Goal: Information Seeking & Learning: Learn about a topic

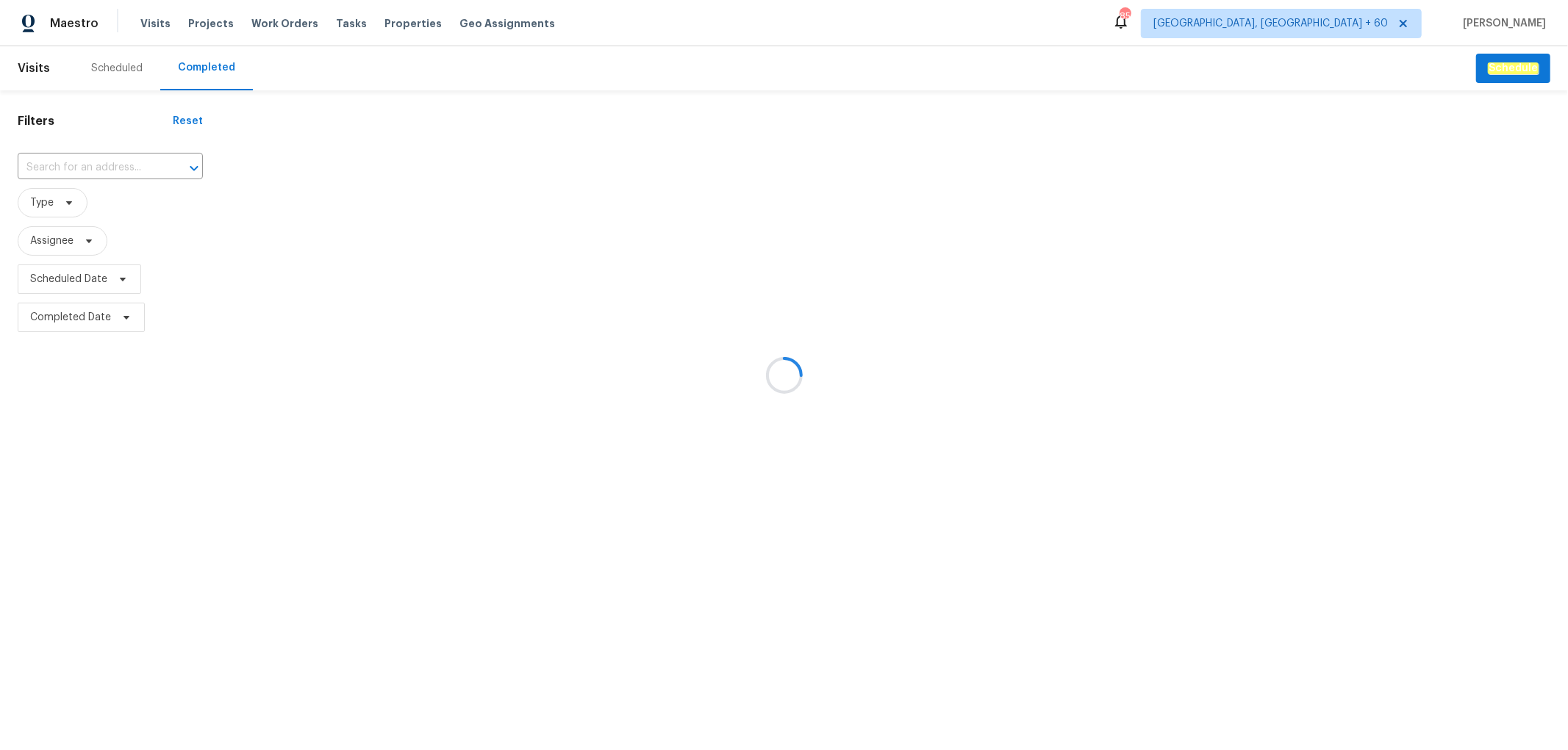
drag, startPoint x: 92, startPoint y: 159, endPoint x: 61, endPoint y: 164, distance: 31.4
click at [61, 164] on div at bounding box center [784, 375] width 1568 height 750
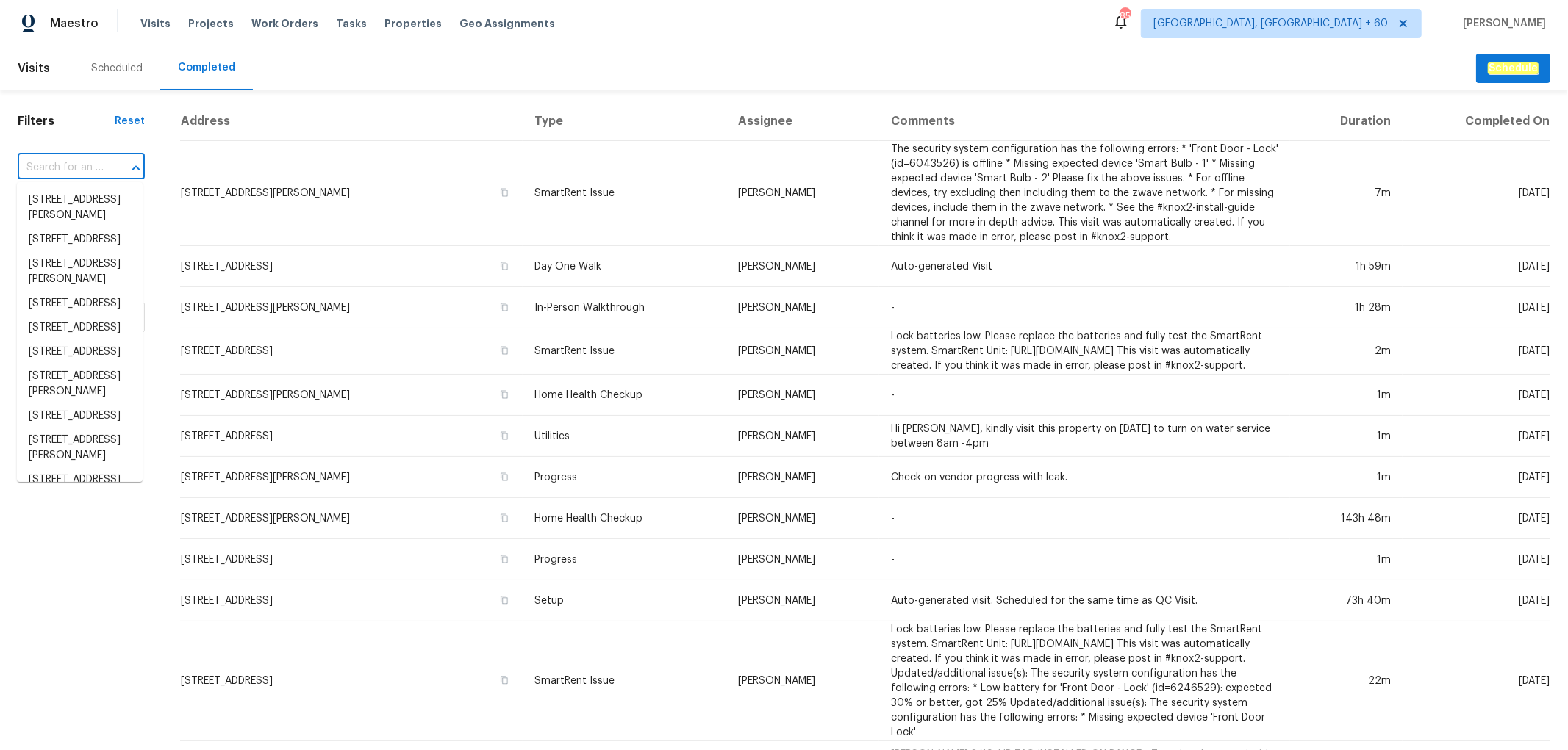
click at [49, 170] on input "text" at bounding box center [60, 168] width 86 height 23
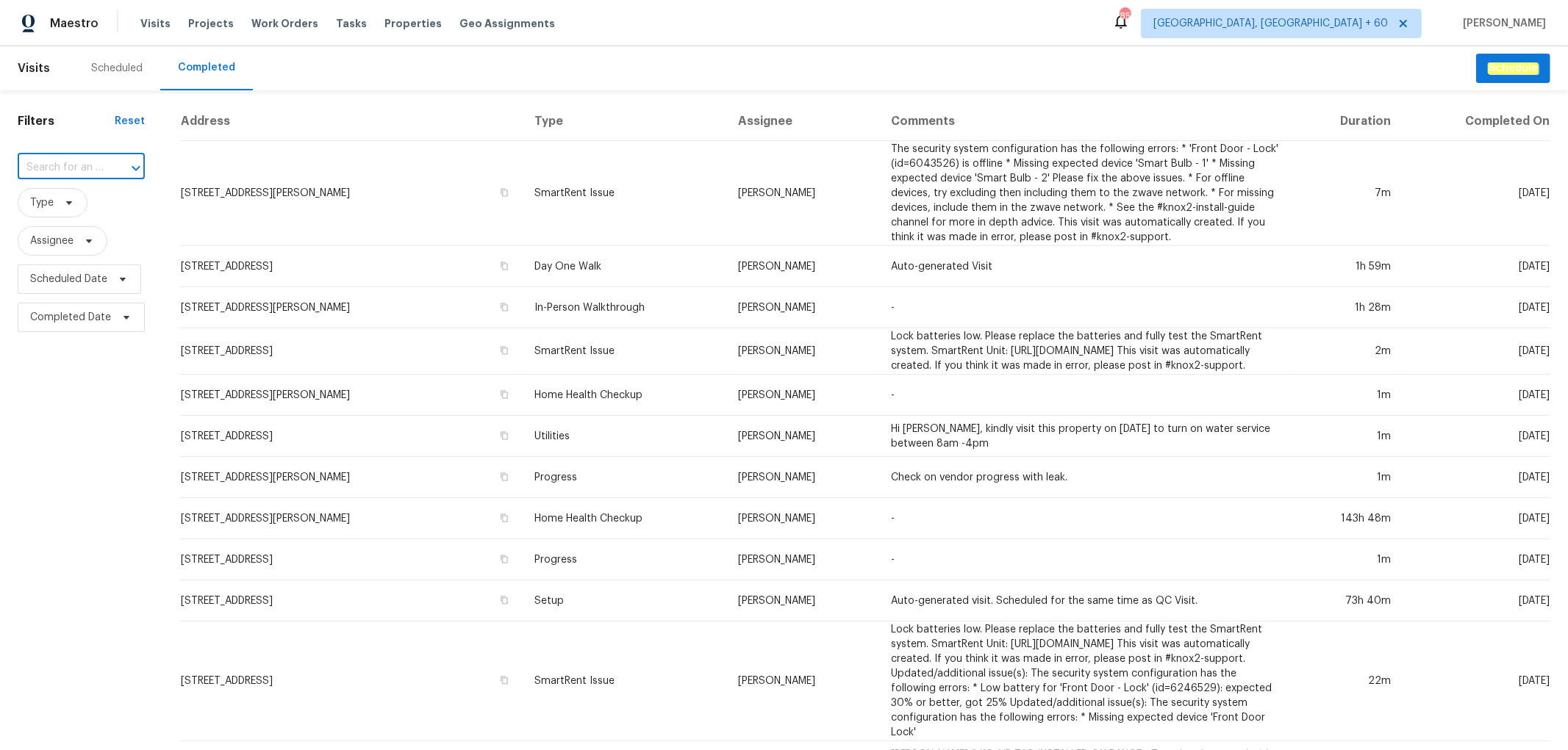
drag, startPoint x: 108, startPoint y: 225, endPoint x: 59, endPoint y: 150, distance: 89.6
click at [59, 150] on div "Filters Reset ​ Type Assignee Scheduled Date Completed Date" at bounding box center [81, 620] width 163 height 1060
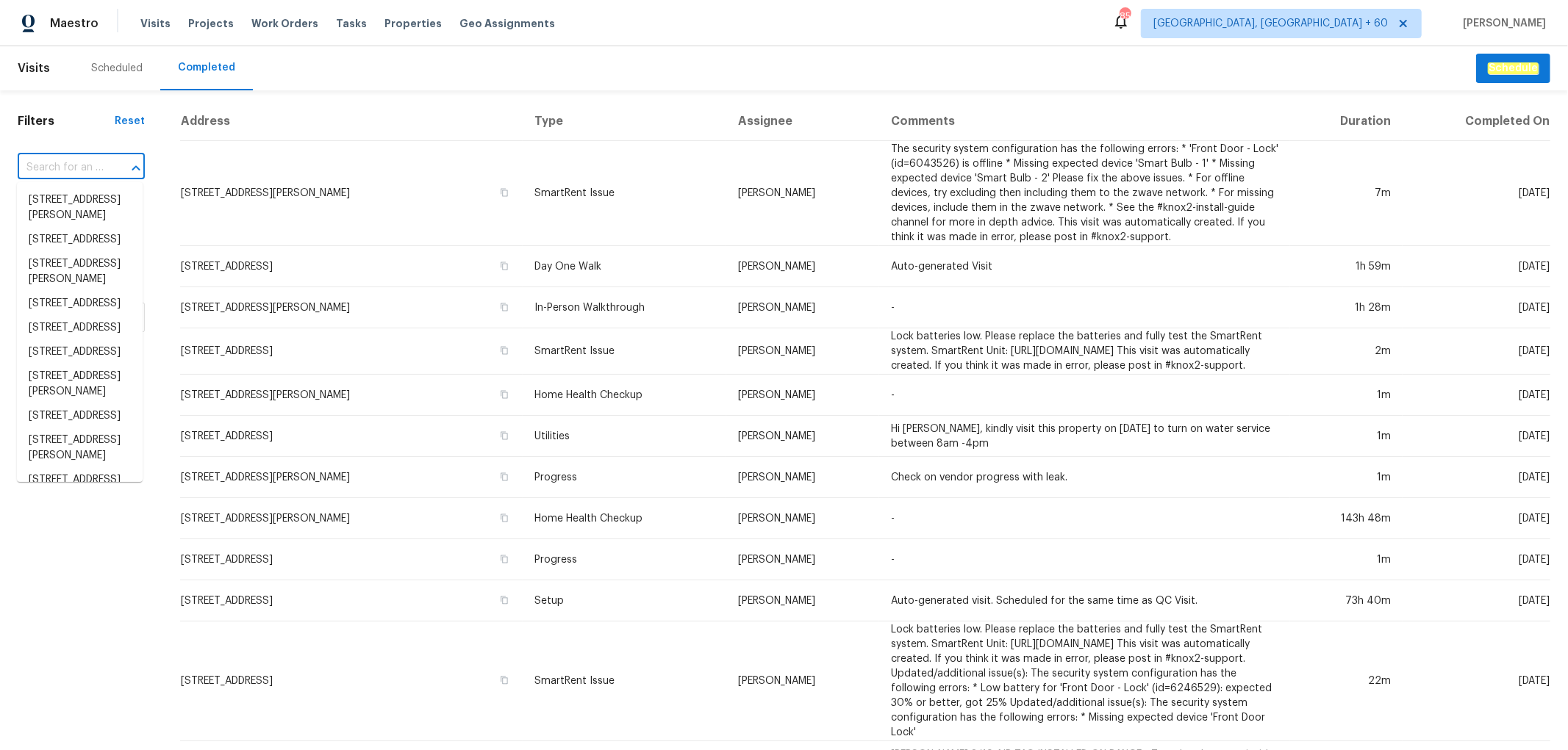
click at [57, 158] on input "text" at bounding box center [60, 168] width 86 height 23
paste input "[STREET_ADDRESS][PERSON_NAME]"
type input "[STREET_ADDRESS][PERSON_NAME]"
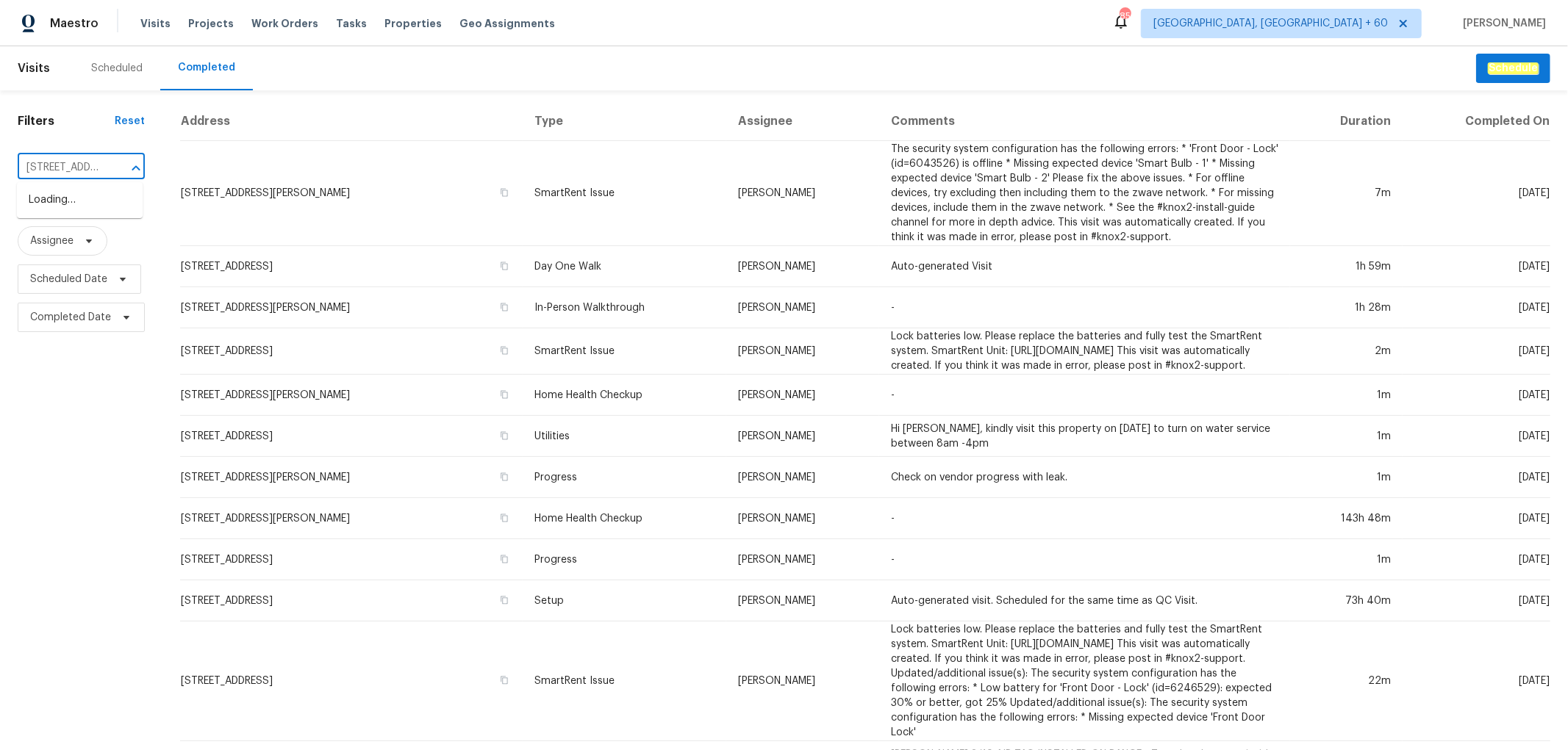
scroll to position [0, 142]
click at [93, 209] on li "[STREET_ADDRESS][PERSON_NAME]" at bounding box center [79, 208] width 125 height 40
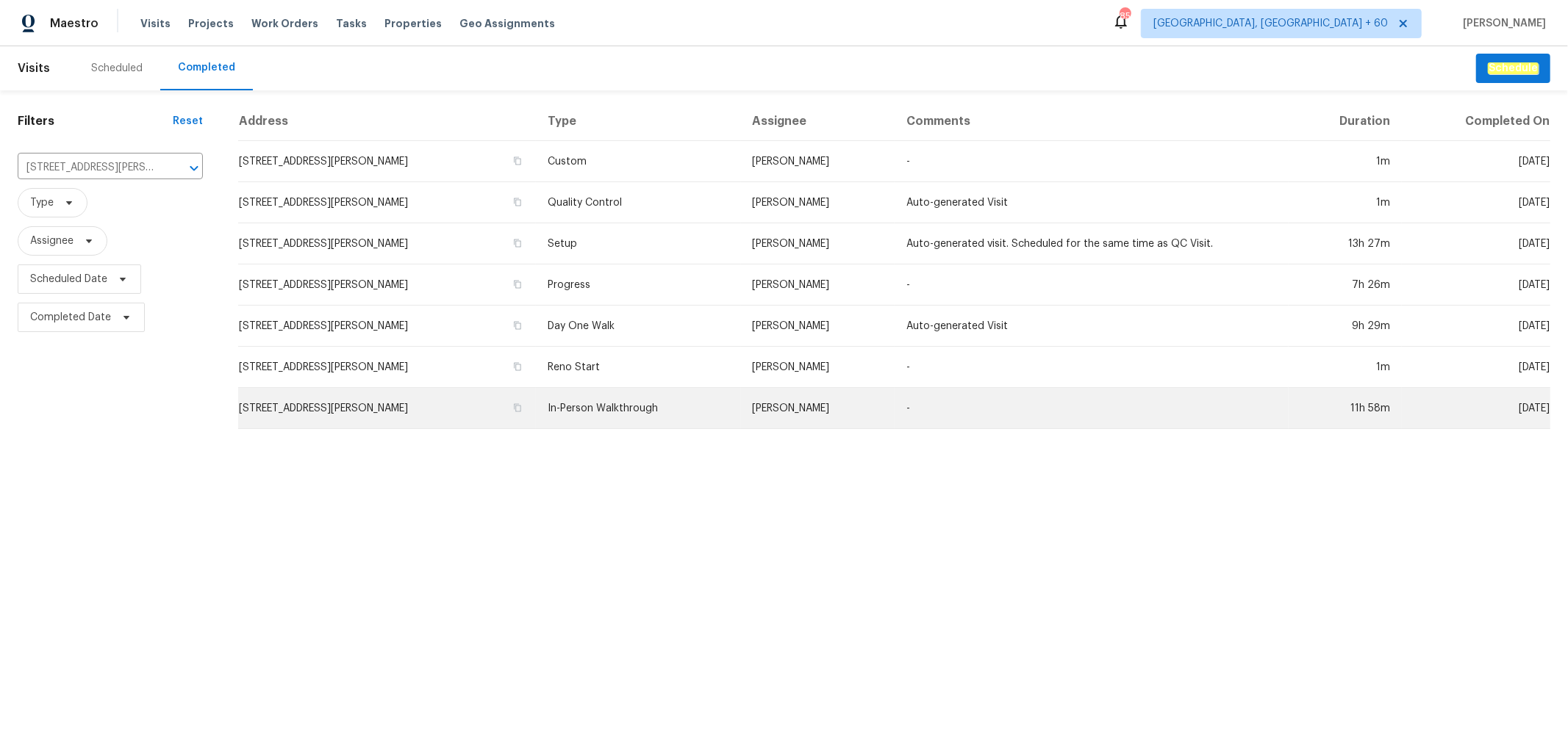
click at [684, 407] on td "In-Person Walkthrough" at bounding box center [638, 409] width 204 height 41
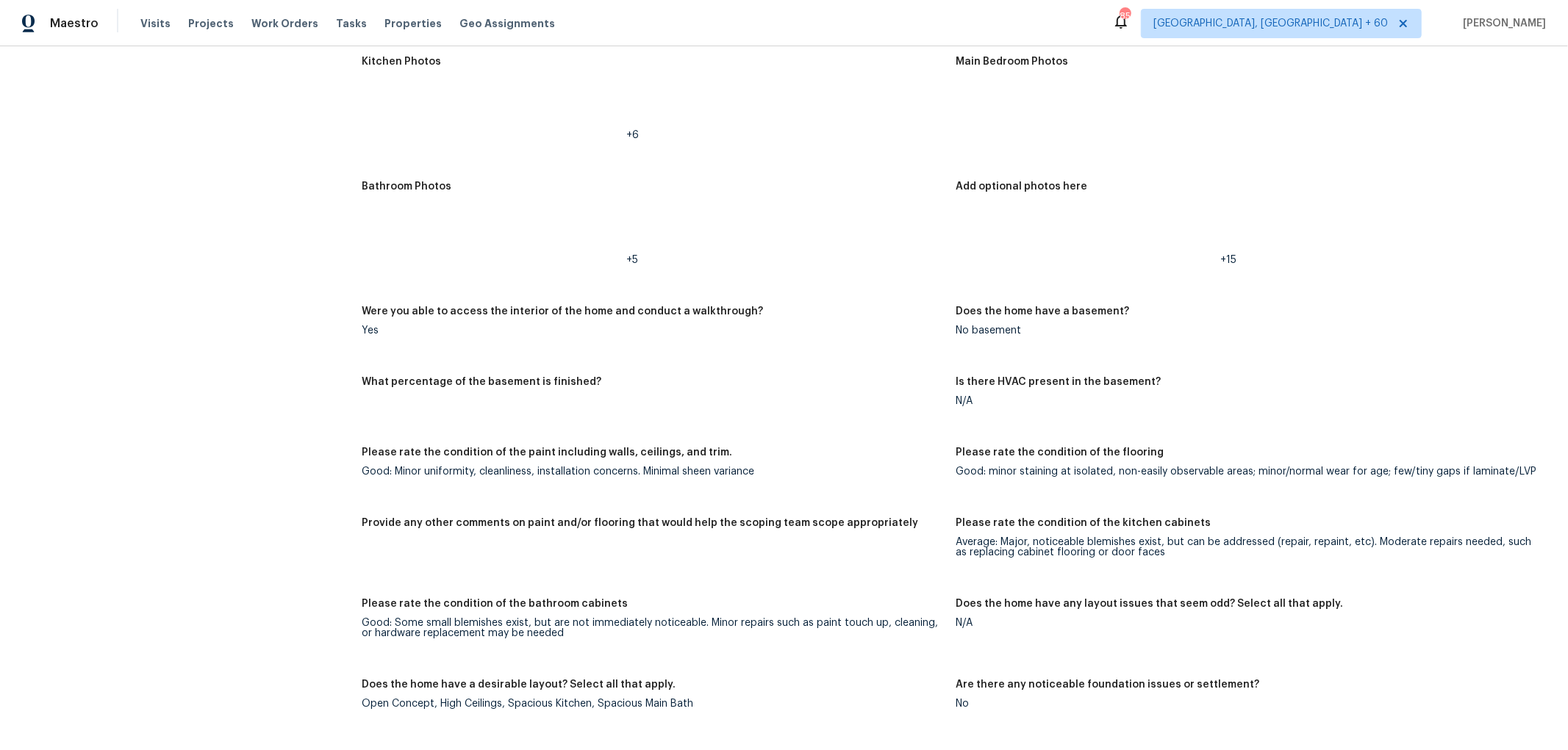
scroll to position [1654, 0]
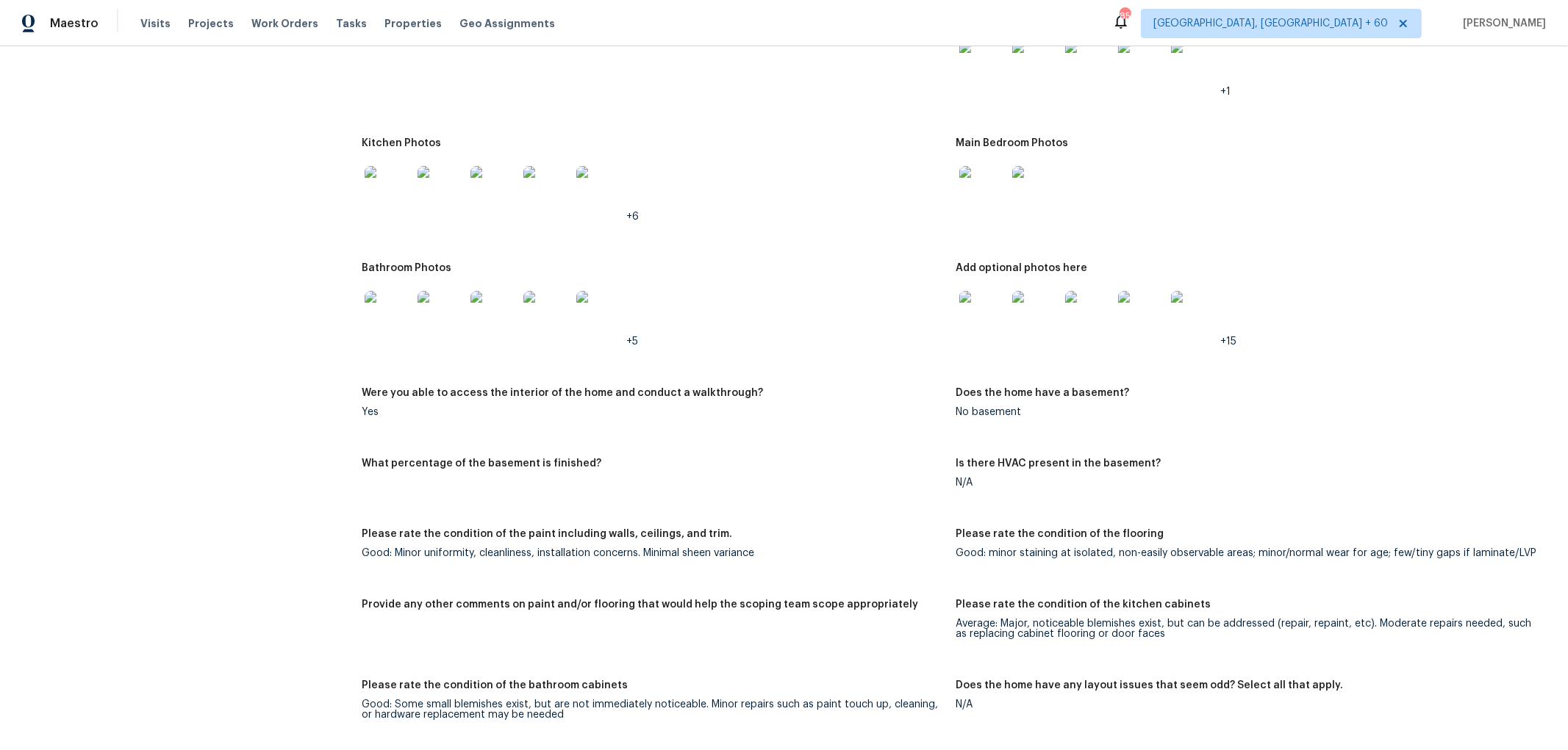
click at [385, 198] on img at bounding box center [388, 189] width 47 height 47
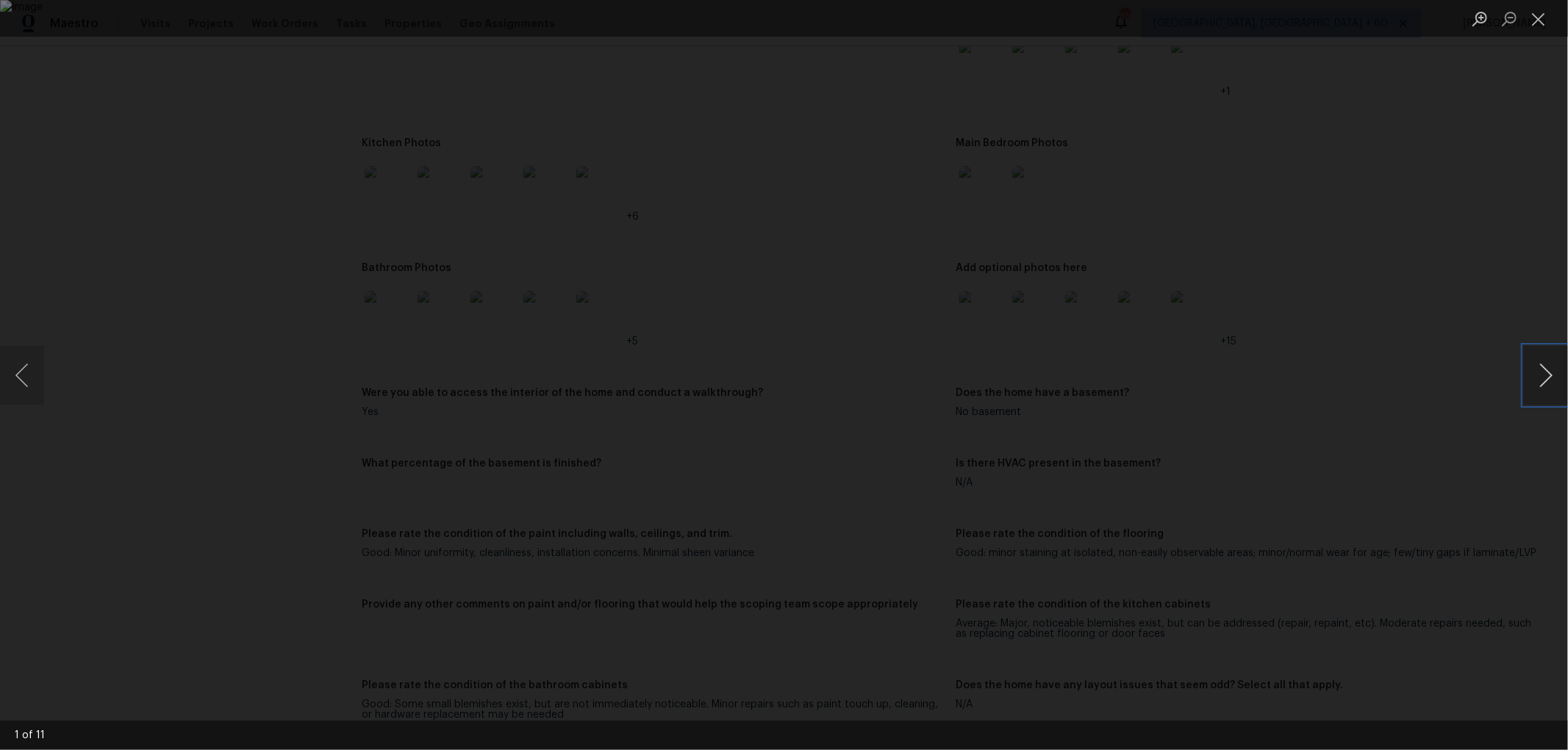
click at [1547, 378] on button "Next image" at bounding box center [1546, 375] width 44 height 59
click at [1538, 9] on button "Close lightbox" at bounding box center [1538, 19] width 29 height 26
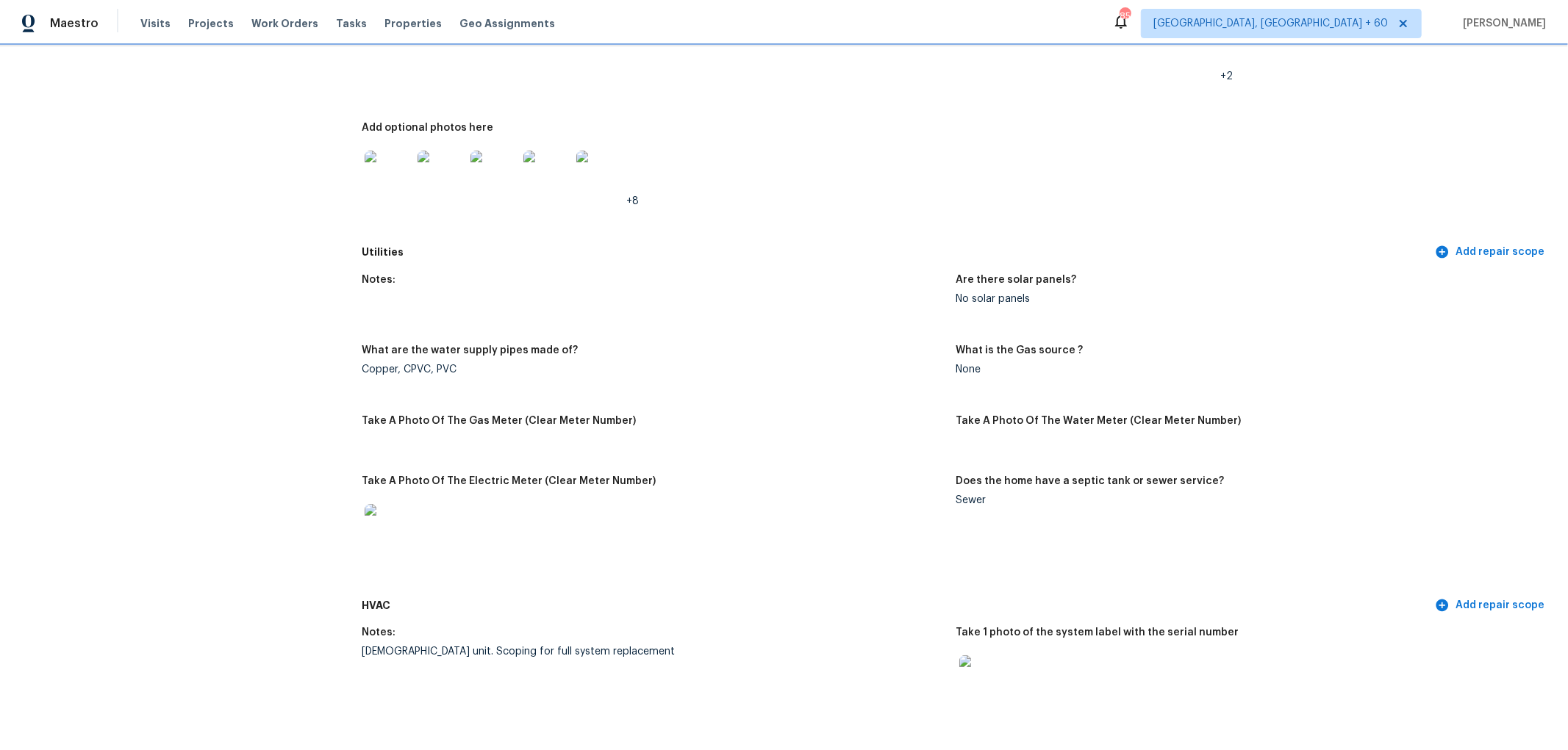
scroll to position [571, 0]
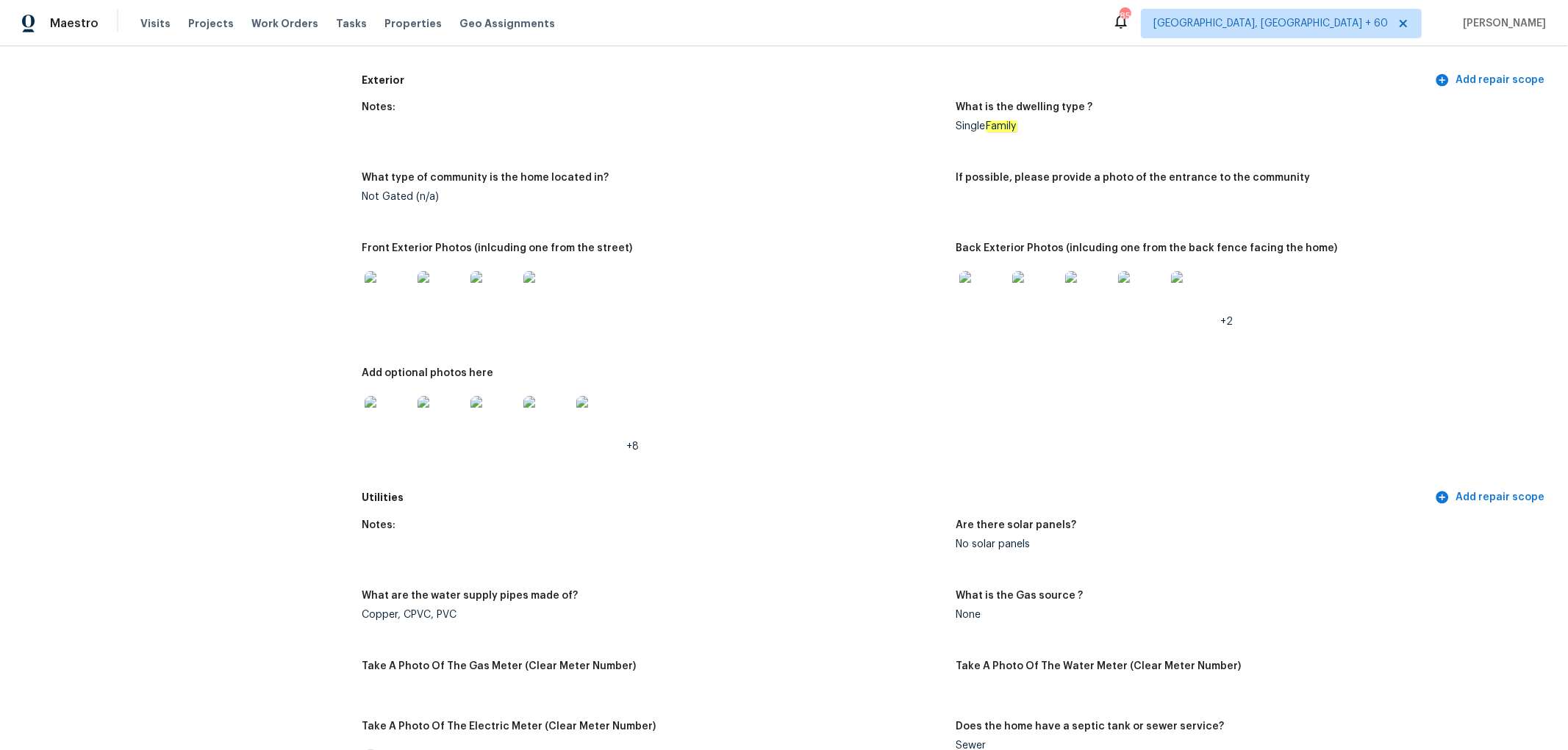
click at [1072, 297] on img at bounding box center [1088, 294] width 47 height 47
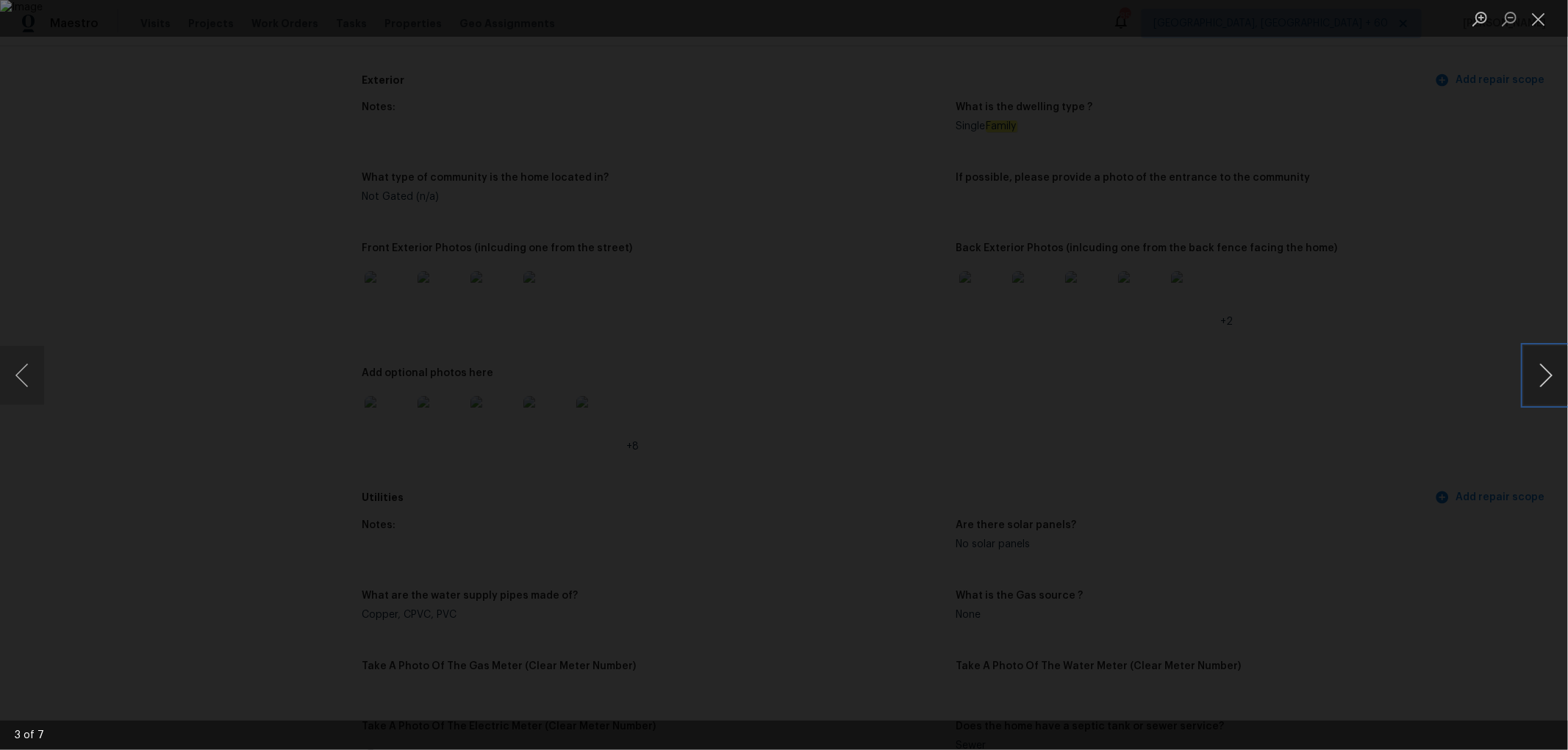
click at [1537, 378] on button "Next image" at bounding box center [1546, 375] width 44 height 59
click at [1536, 376] on button "Next image" at bounding box center [1546, 375] width 44 height 59
click at [1540, 15] on button "Close lightbox" at bounding box center [1538, 19] width 29 height 26
